Goal: Information Seeking & Learning: Compare options

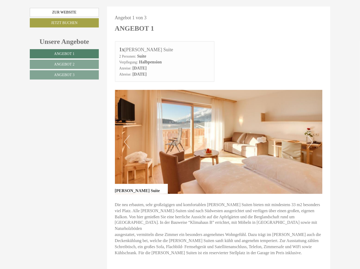
scroll to position [211, 0]
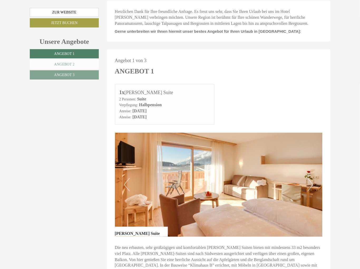
click at [48, 63] on link "Angebot 2" at bounding box center [64, 64] width 69 height 9
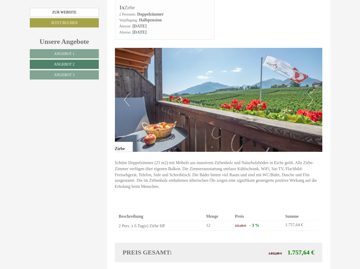
scroll to position [277, 0]
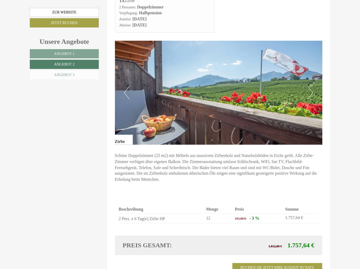
click at [64, 73] on span "Angebot 3" at bounding box center [64, 75] width 20 height 4
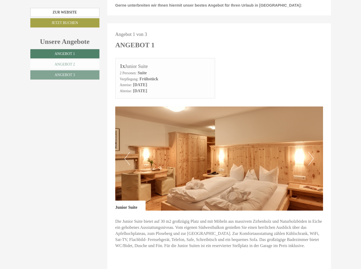
click at [80, 61] on link "Angebot 2" at bounding box center [64, 64] width 69 height 9
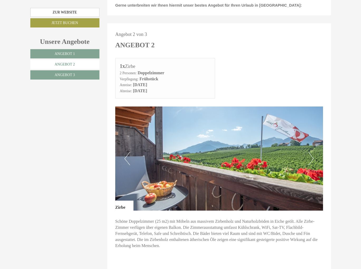
scroll to position [224, 0]
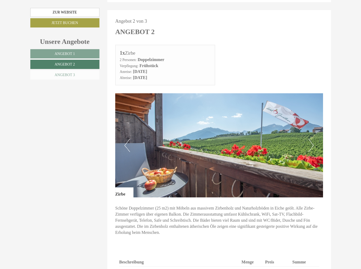
click at [78, 71] on link "Angebot 3" at bounding box center [64, 74] width 69 height 9
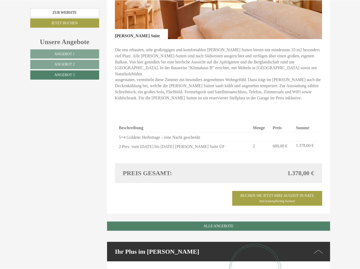
scroll to position [382, 0]
